Goal: Task Accomplishment & Management: Complete application form

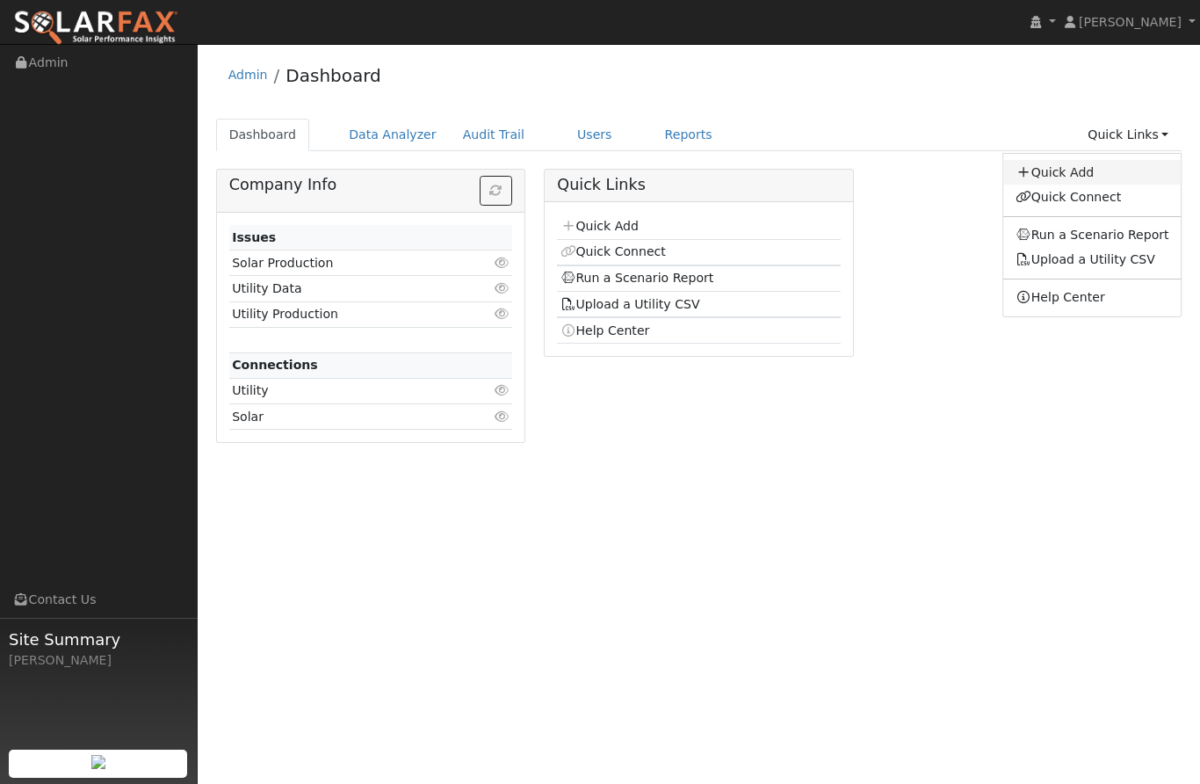
click at [1067, 164] on link "Quick Add" at bounding box center [1092, 172] width 178 height 25
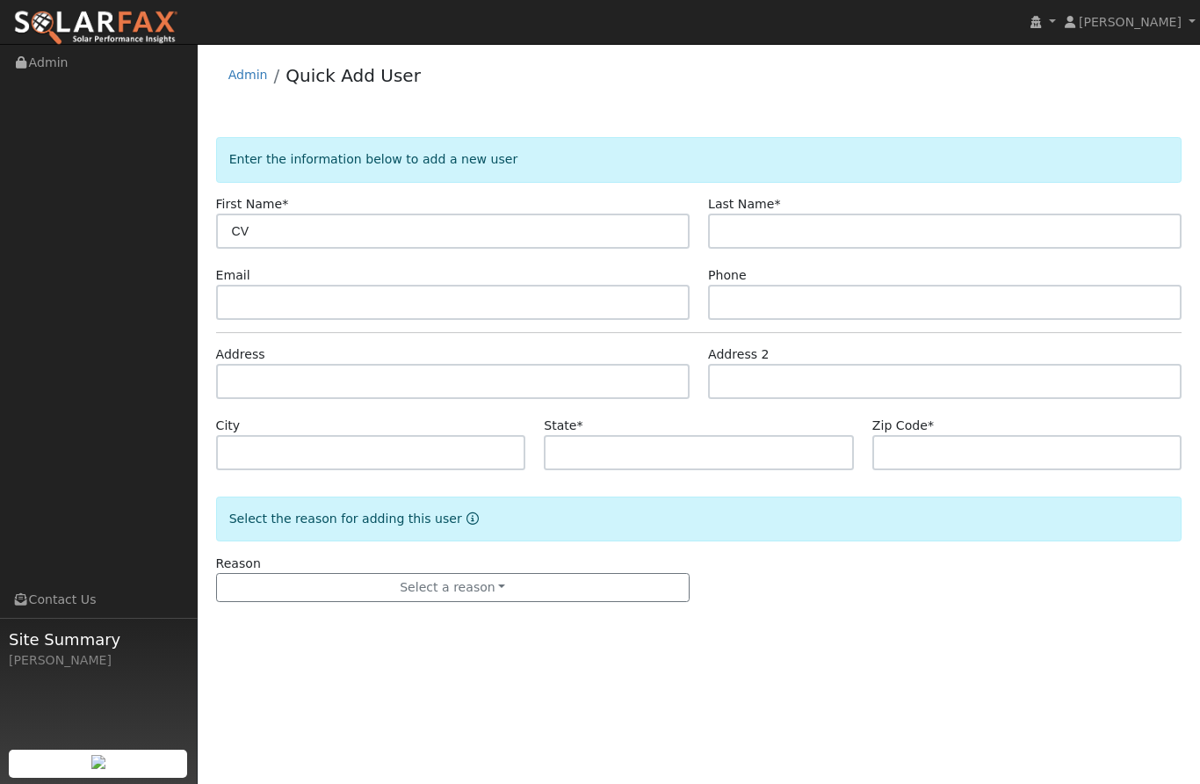
type input "C"
type input "[PERSON_NAME]"
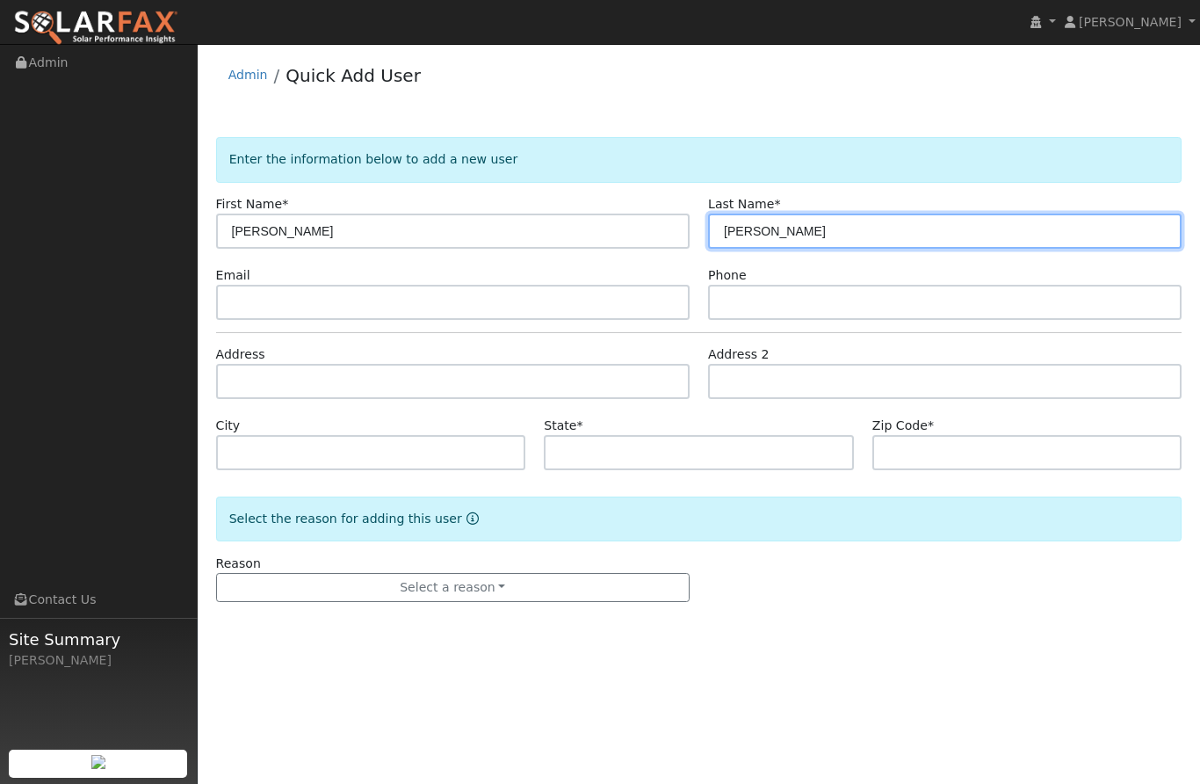
type input "[PERSON_NAME]"
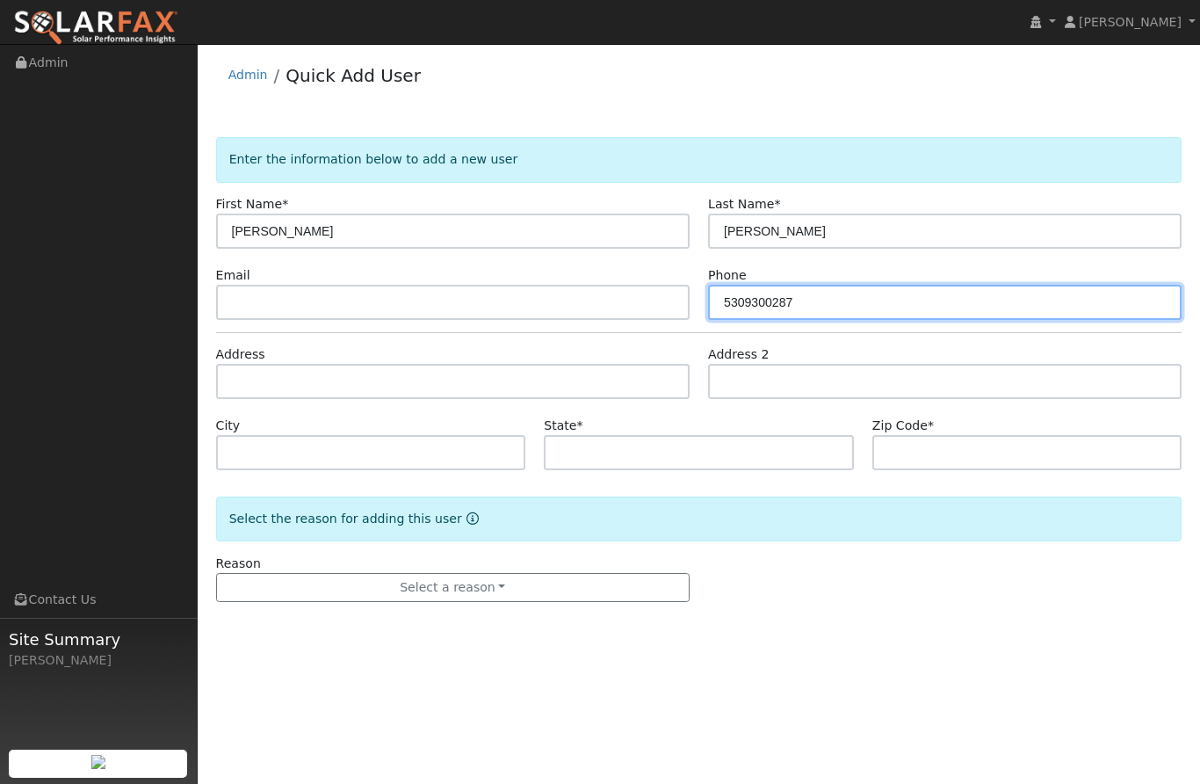
type input "5309300287"
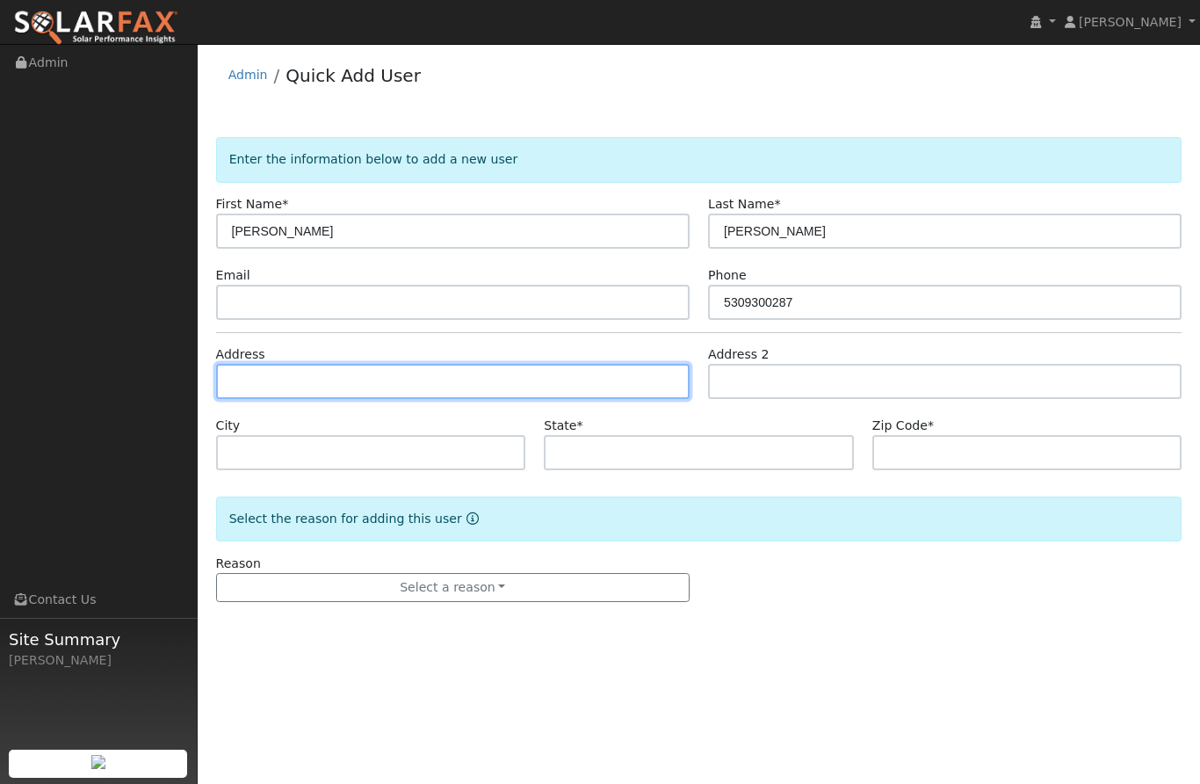
click at [558, 396] on input "text" at bounding box center [453, 381] width 474 height 35
type input "[STREET_ADDRESS][PERSON_NAME]"
type input "Olivehurst"
type input "CA"
type input "95961"
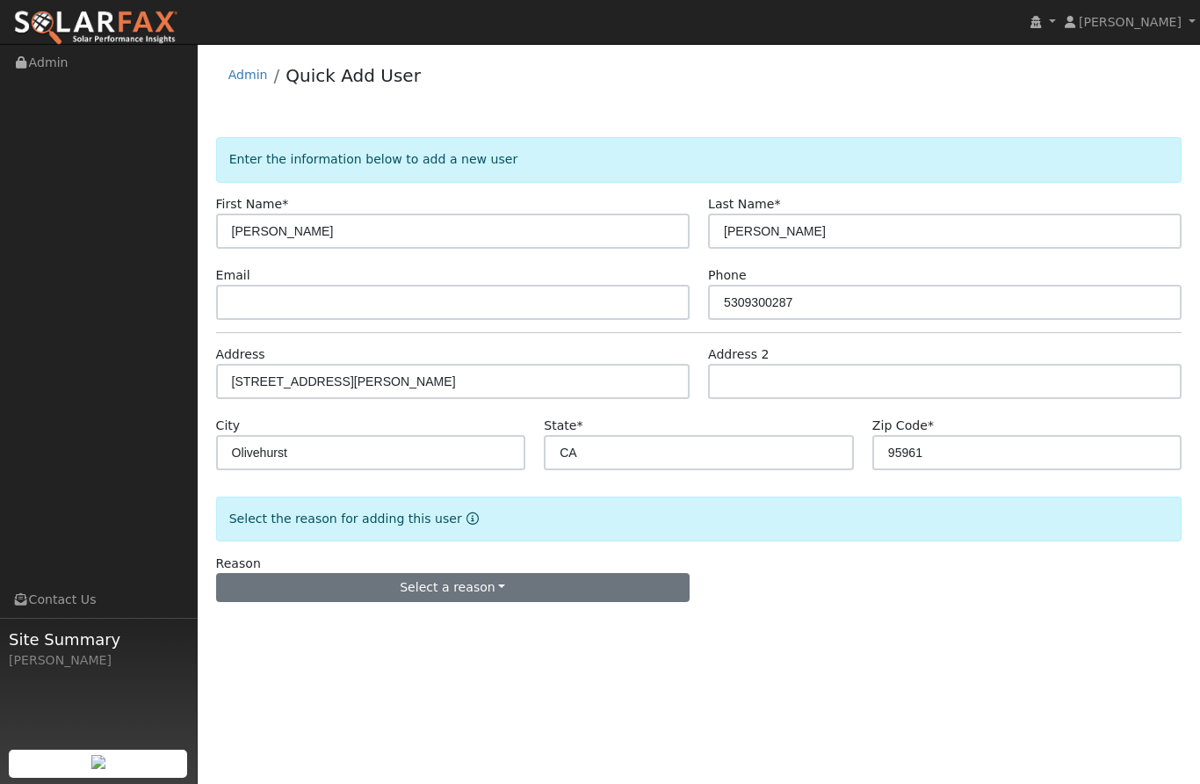
click at [496, 586] on button "Select a reason" at bounding box center [453, 588] width 474 height 30
click at [301, 496] on link "New lead" at bounding box center [314, 501] width 194 height 25
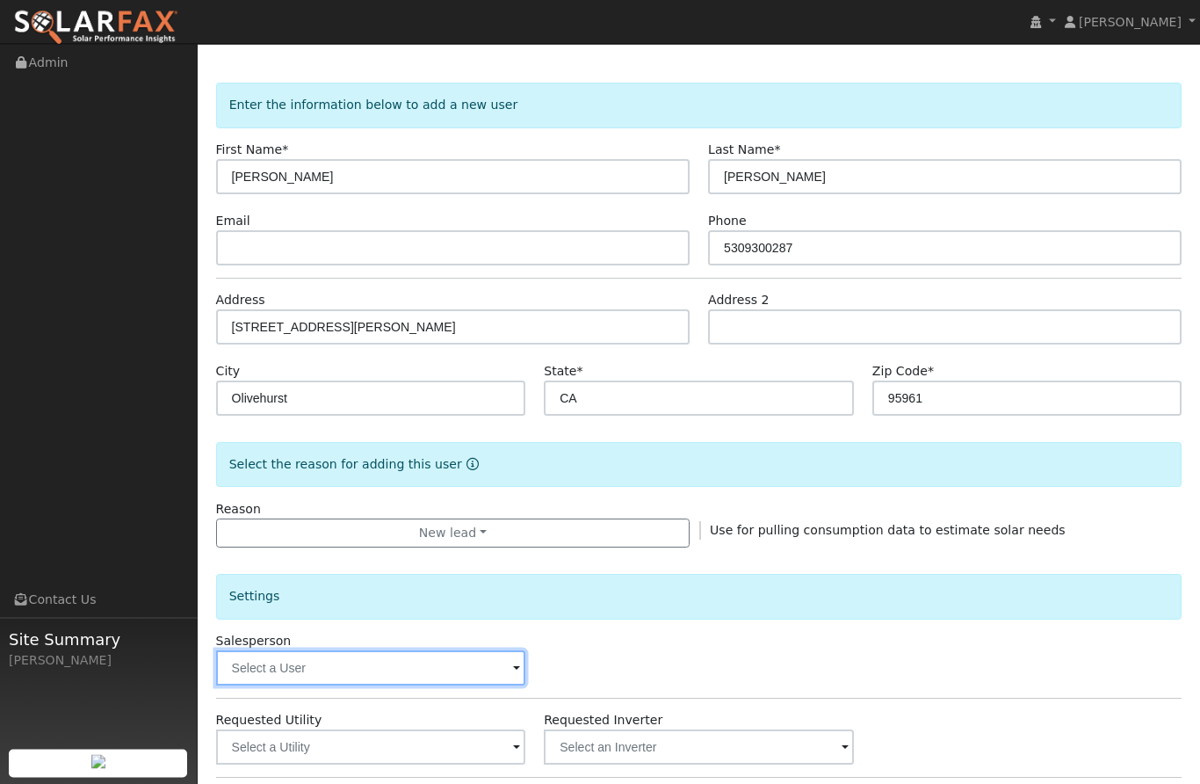
click at [482, 655] on input "text" at bounding box center [371, 668] width 310 height 35
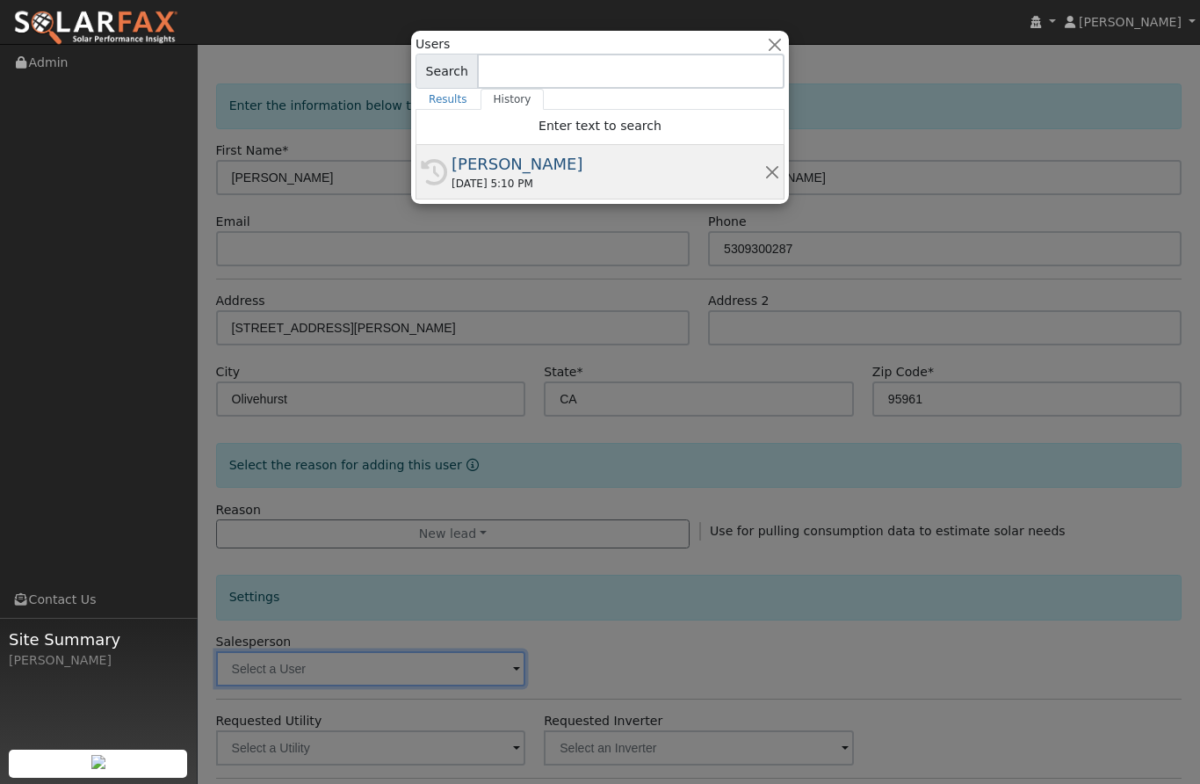
click at [511, 170] on div "[PERSON_NAME]" at bounding box center [608, 164] width 313 height 24
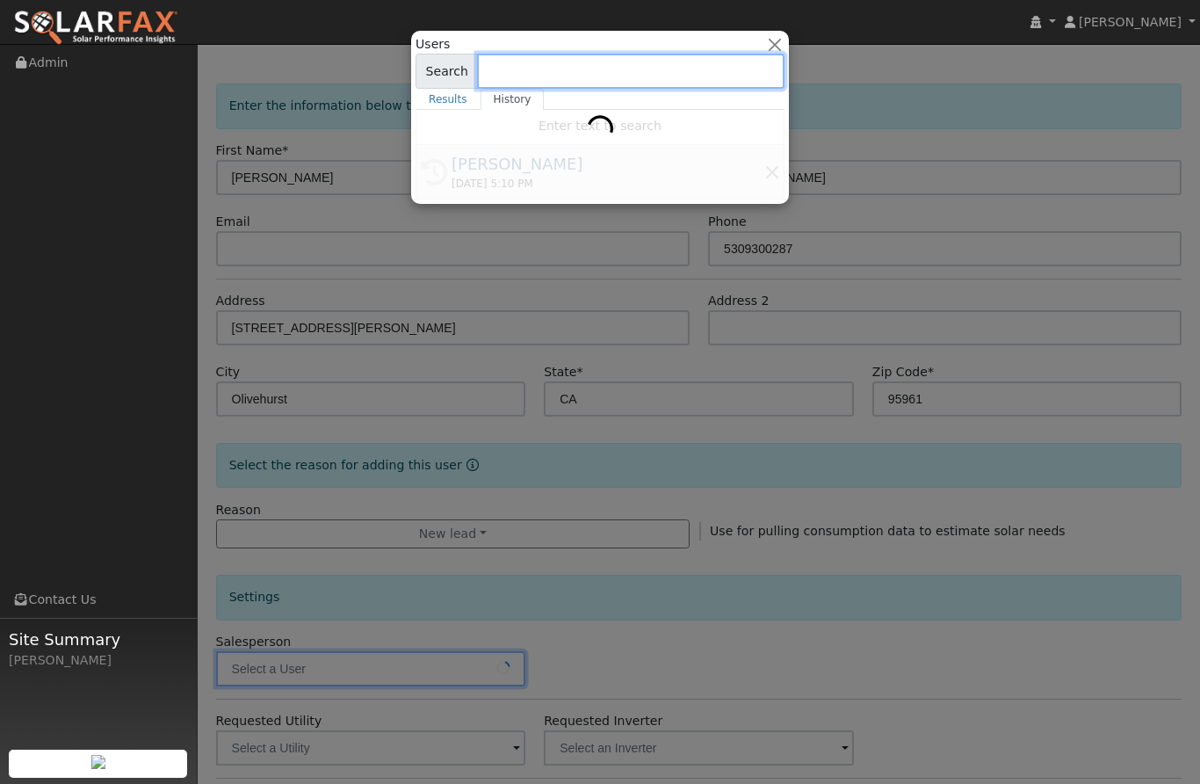
type input "[PERSON_NAME]"
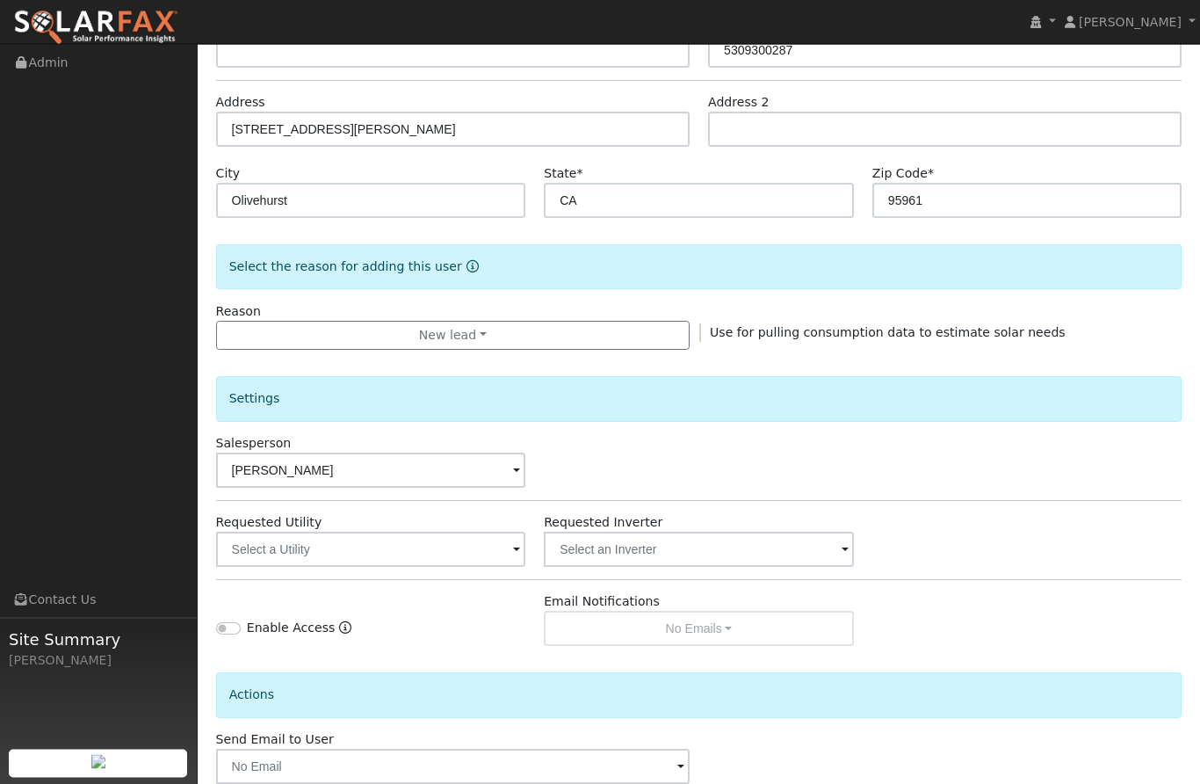
scroll to position [277, 0]
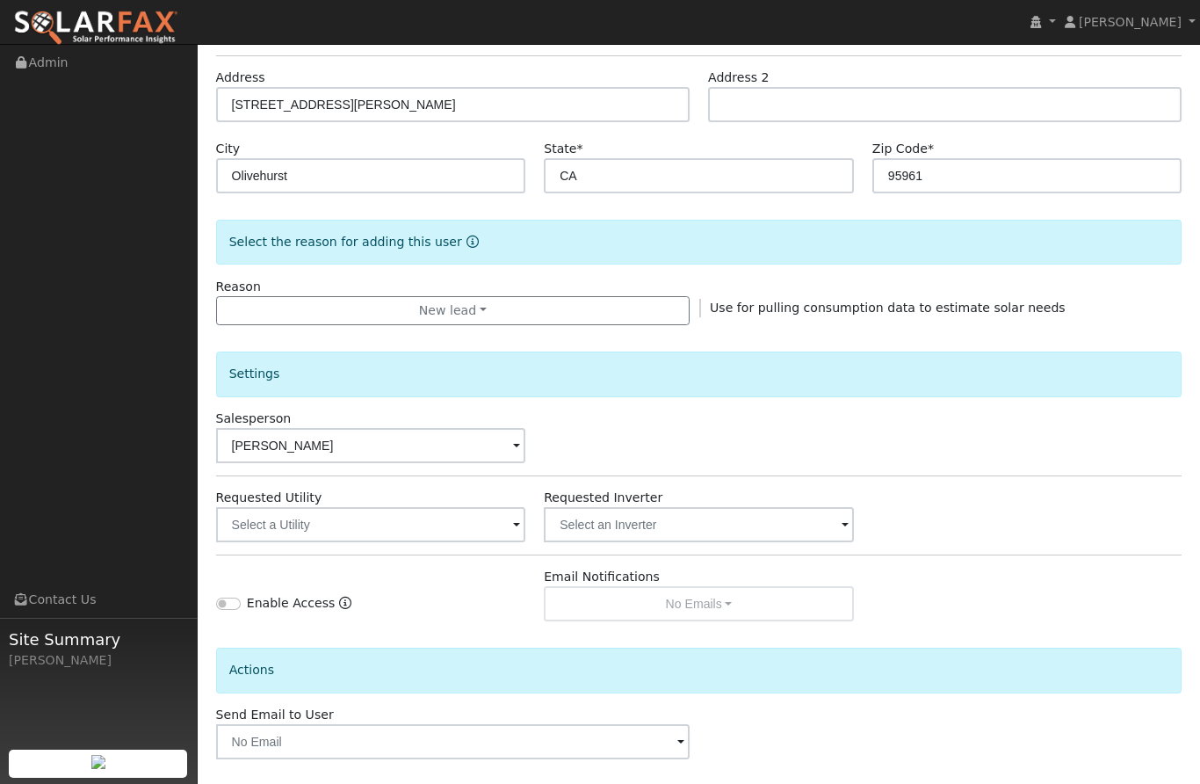
checkbox input "true"
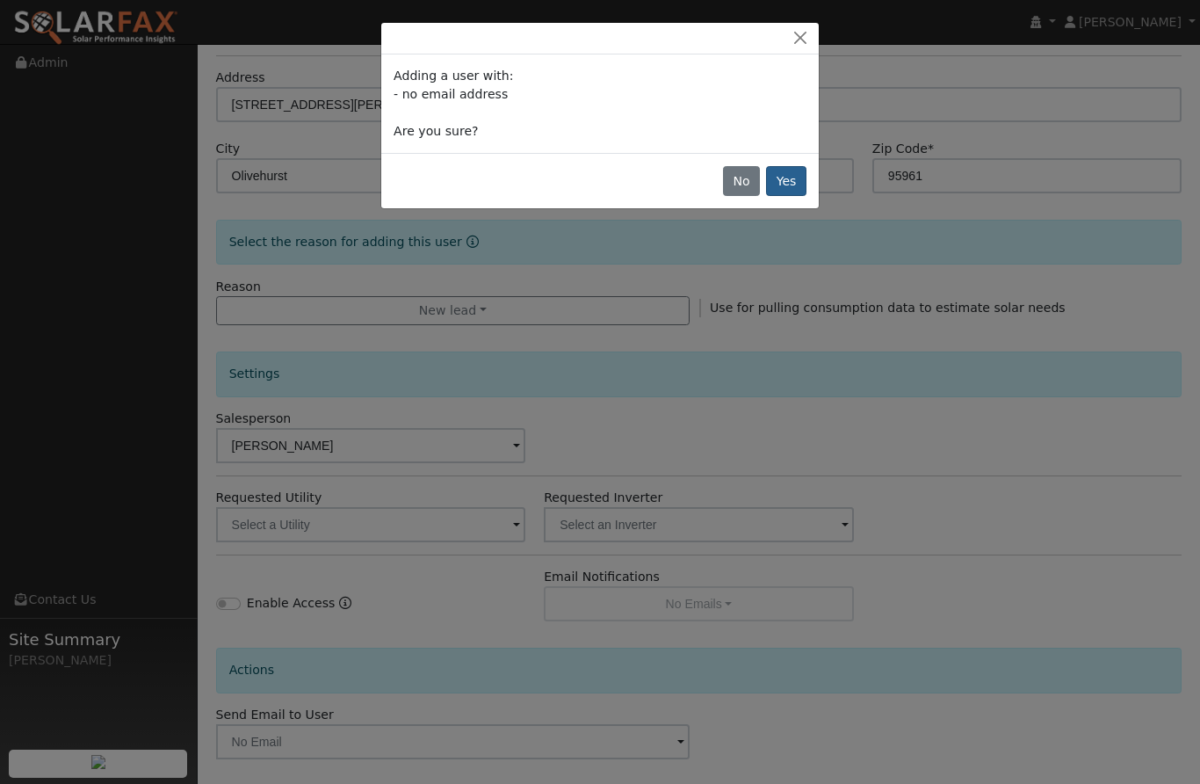
click at [785, 176] on button "Yes" at bounding box center [786, 181] width 40 height 30
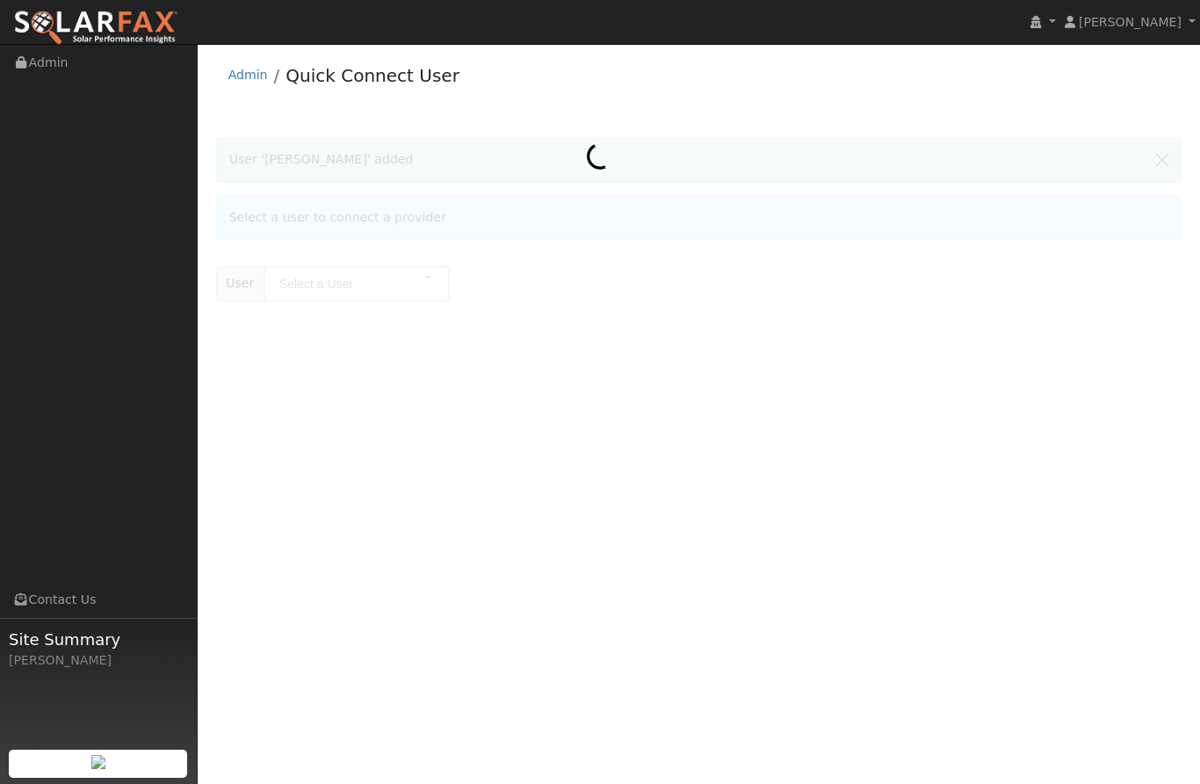
type input "[PERSON_NAME]"
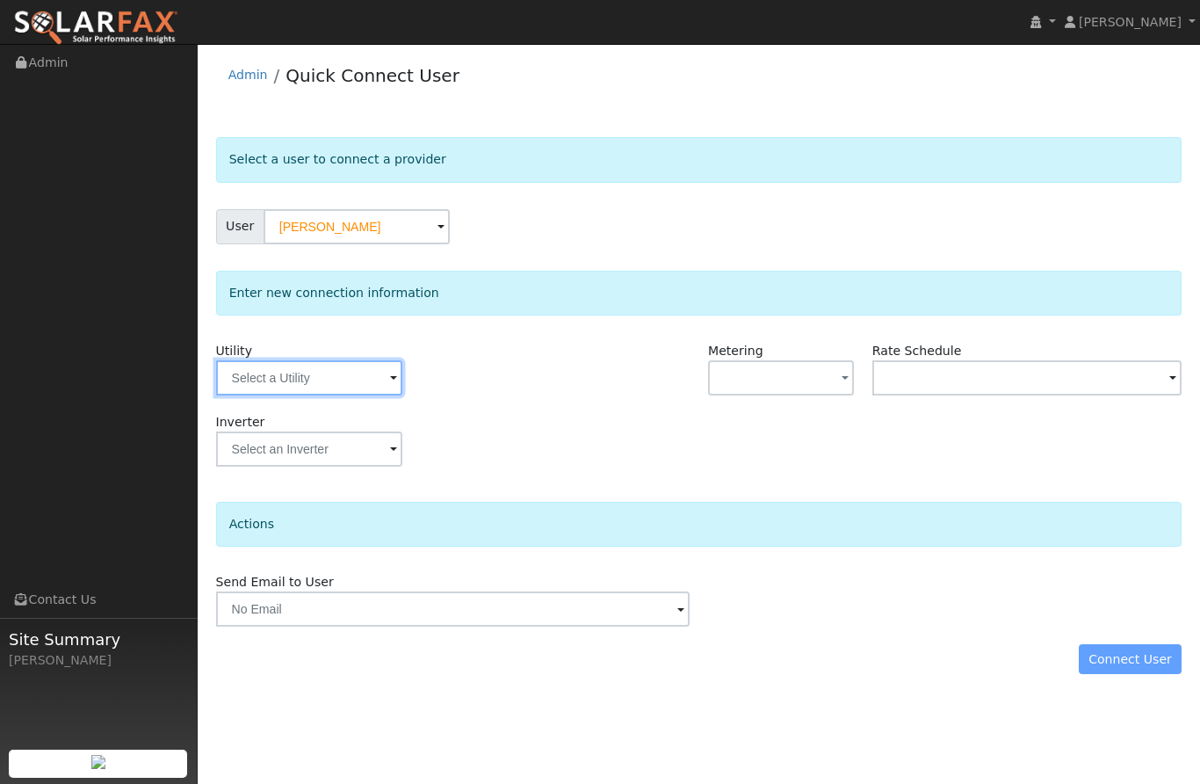
click at [335, 374] on input "text" at bounding box center [309, 377] width 186 height 35
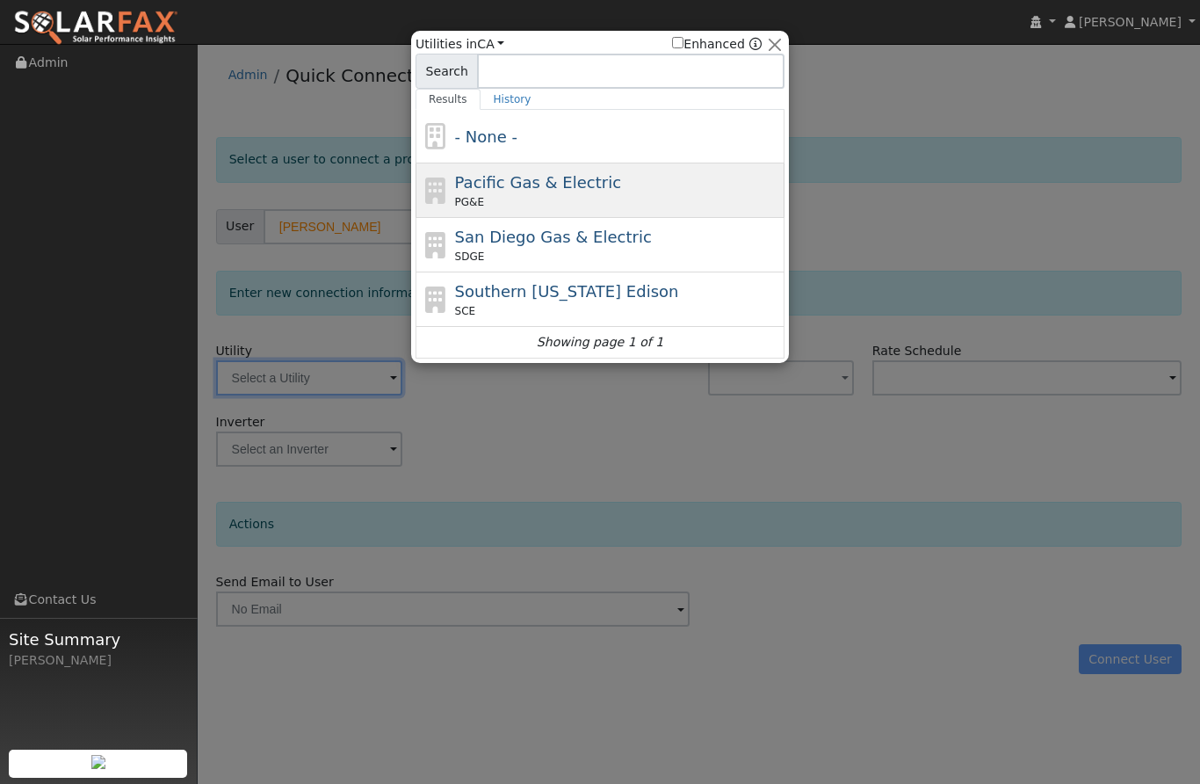
click at [598, 200] on div "PG&E" at bounding box center [618, 202] width 326 height 16
type input "PG&E"
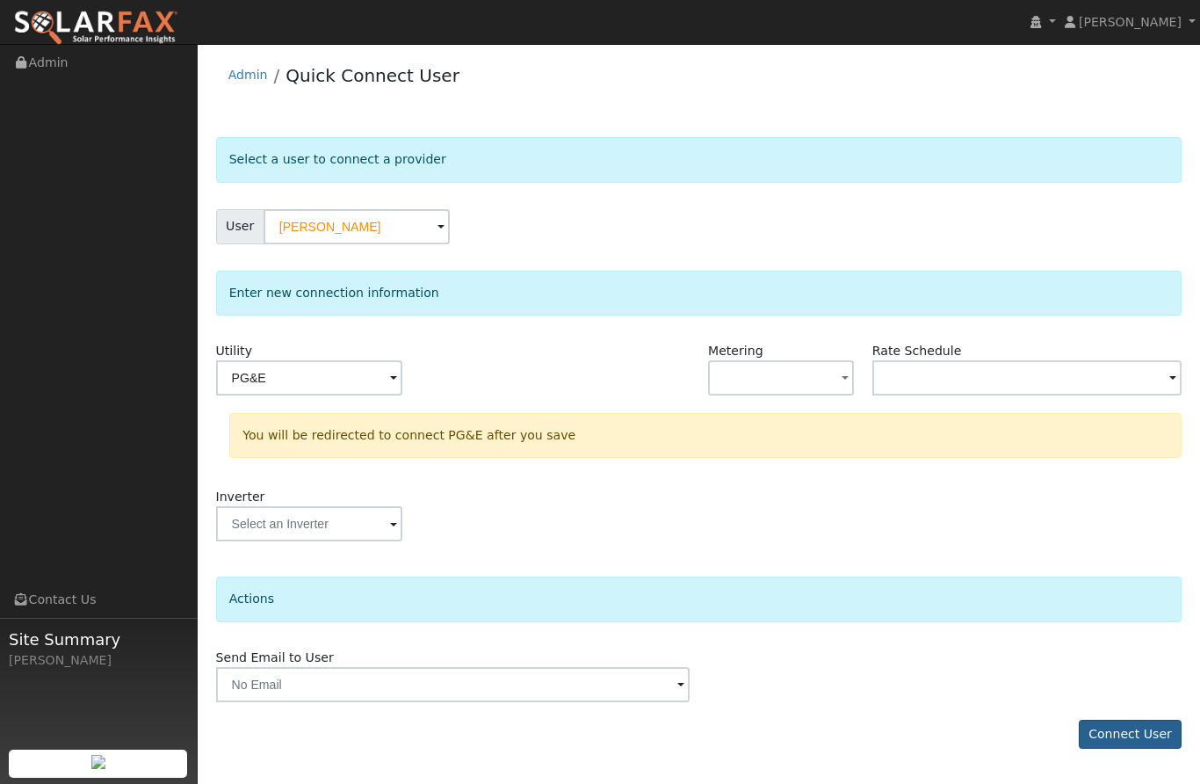
click at [1130, 742] on button "Connect User" at bounding box center [1131, 735] width 104 height 30
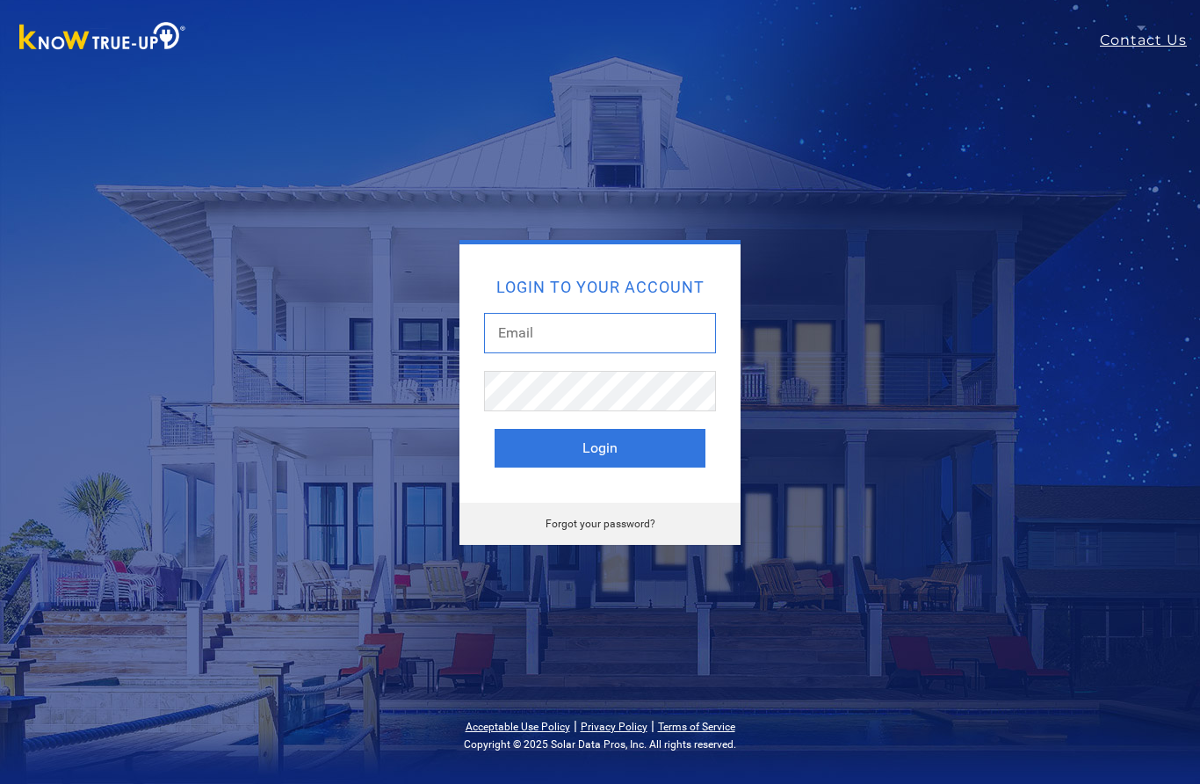
click at [624, 324] on input "text" at bounding box center [600, 333] width 232 height 40
